Goal: Obtain resource: Obtain resource

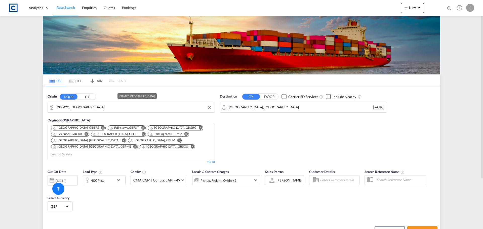
click at [78, 104] on input "GB-M22, [GEOGRAPHIC_DATA]" at bounding box center [135, 108] width 156 height 8
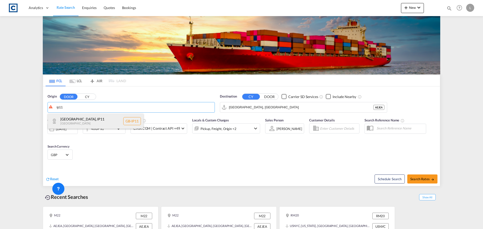
click at [69, 121] on div "[GEOGRAPHIC_DATA] [GEOGRAPHIC_DATA]-IP11" at bounding box center [96, 121] width 96 height 15
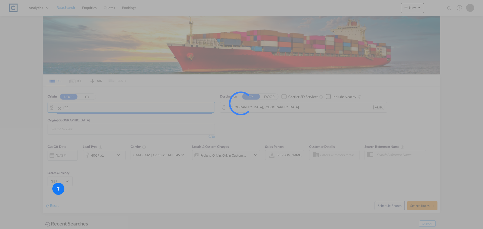
type input "GB-IP11, [GEOGRAPHIC_DATA]"
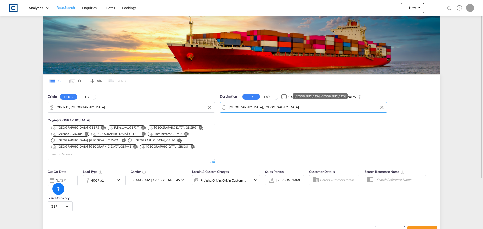
click at [260, 107] on input "[GEOGRAPHIC_DATA], [GEOGRAPHIC_DATA]" at bounding box center [307, 108] width 156 height 8
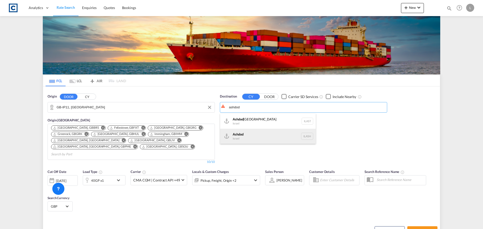
click at [251, 137] on div "Ashdod [GEOGRAPHIC_DATA] [GEOGRAPHIC_DATA]" at bounding box center [268, 136] width 96 height 15
type input "Ashdod, ILASH"
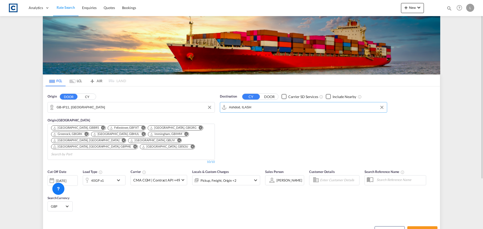
click at [107, 175] on div "40GP x1" at bounding box center [98, 180] width 31 height 10
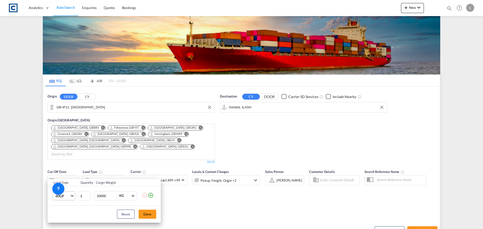
click at [70, 199] on span "40GP" at bounding box center [62, 196] width 15 height 5
click at [70, 192] on md-option "40HC" at bounding box center [68, 193] width 34 height 12
drag, startPoint x: 194, startPoint y: 198, endPoint x: 188, endPoint y: 200, distance: 6.2
click at [192, 199] on div "Load Type Quantity Cargo Weight 40HC 1 20000 KG KG Load type addition is restri…" at bounding box center [241, 114] width 483 height 229
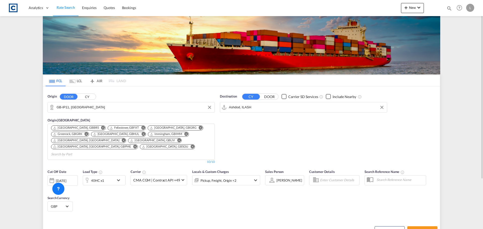
click at [66, 179] on div "[DATE]" at bounding box center [61, 181] width 10 height 5
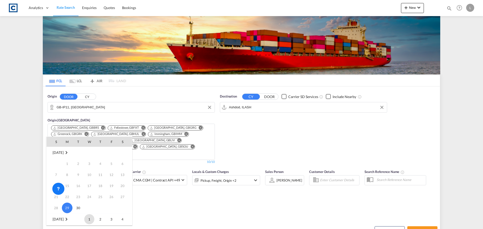
click at [89, 221] on span "1" at bounding box center [89, 219] width 10 height 10
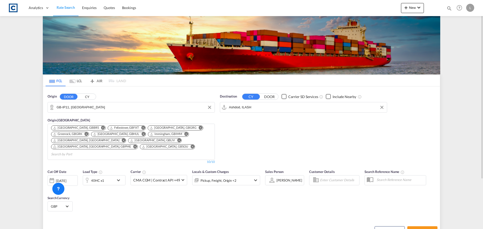
click at [241, 175] on div "Pickup, Freight, Origin +2" at bounding box center [220, 180] width 54 height 10
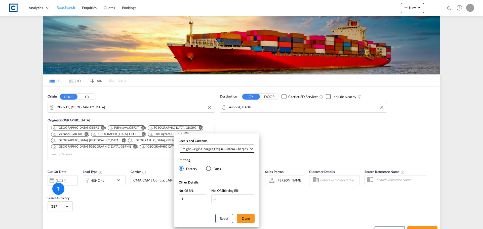
click at [240, 147] on div "Origin Custom Charges" at bounding box center [231, 149] width 34 height 5
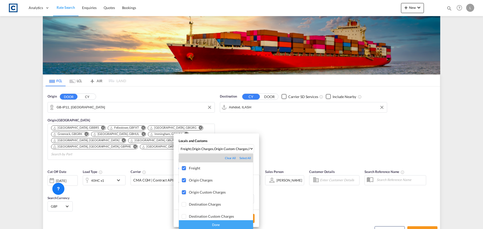
click at [223, 223] on div "Done" at bounding box center [216, 224] width 74 height 9
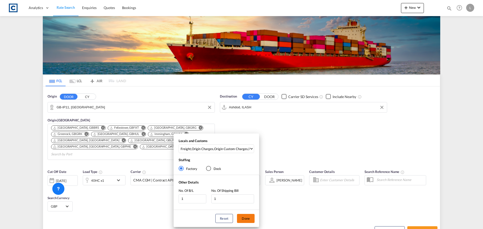
click at [248, 218] on button "Done" at bounding box center [246, 218] width 18 height 9
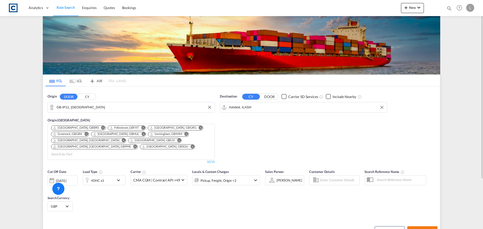
click at [421, 229] on span "Search Rates" at bounding box center [423, 231] width 24 height 4
type input "IP11 to ILASH / [DATE]"
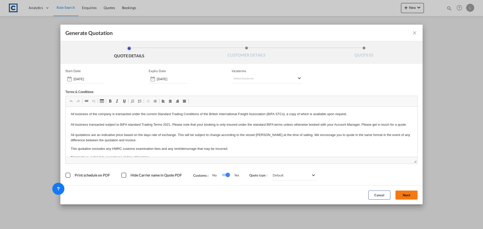
click at [406, 194] on button "Next" at bounding box center [407, 195] width 22 height 9
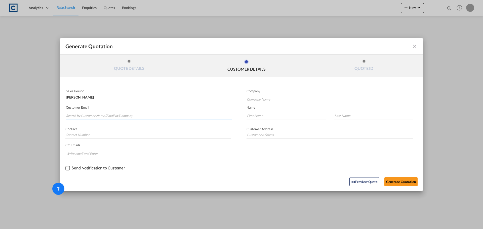
click at [100, 119] on input "Search by Customer Name/Email Id/Company" at bounding box center [149, 116] width 166 height 8
click at [111, 113] on input "Search by Customer Name/Email Id/Company" at bounding box center [149, 116] width 166 height 8
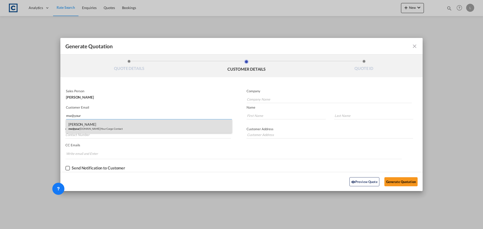
type input "mw@your"
click at [91, 127] on div "[PERSON_NAME] mw@your [DOMAIN_NAME] | Your Cargo Contact" at bounding box center [149, 127] width 166 height 14
type input "Your Cargo Contact"
type input "[EMAIL_ADDRESS][DOMAIN_NAME]"
type input "[PERSON_NAME]"
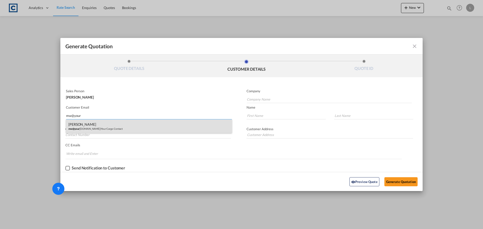
type input "[PERSON_NAME]"
type input "Address: [STREET_ADDRESS]"
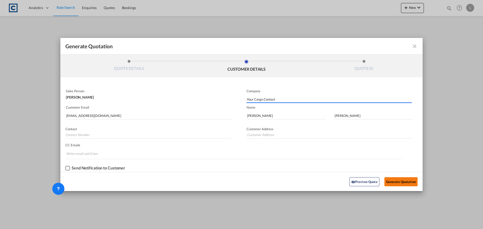
click at [391, 179] on button "Generate Quotation" at bounding box center [401, 181] width 33 height 9
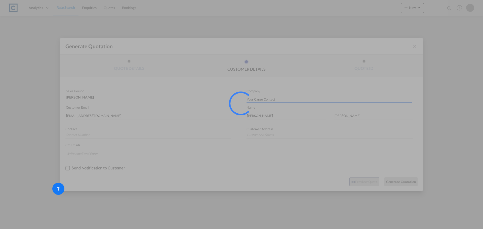
type input "Address: [STREET_ADDRESS]"
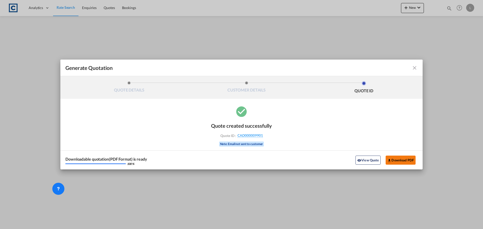
click at [413, 161] on button "Download PDF" at bounding box center [401, 160] width 30 height 9
